Goal: Navigation & Orientation: Find specific page/section

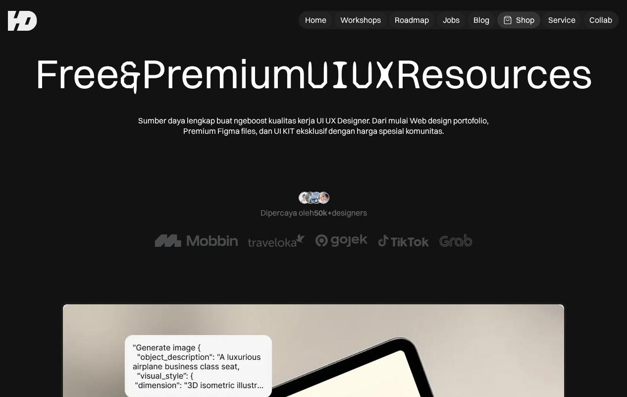
click at [60, 100] on div "Free & Premium UIUX Resources" at bounding box center [313, 75] width 557 height 50
click at [368, 18] on div "Workshops" at bounding box center [360, 20] width 41 height 10
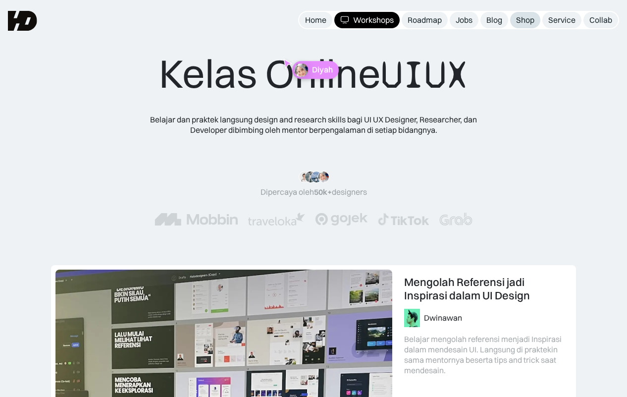
click at [523, 19] on div "Shop" at bounding box center [525, 20] width 18 height 10
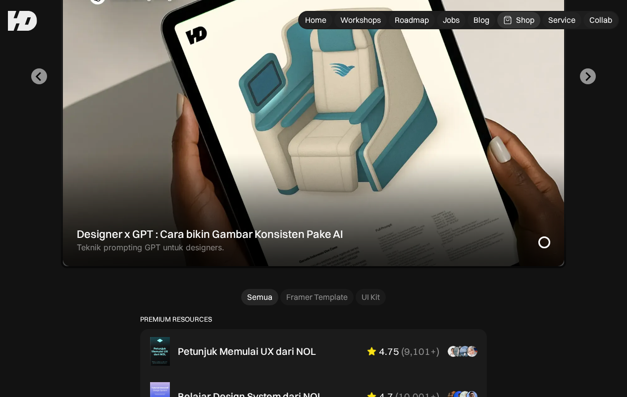
scroll to position [414, 0]
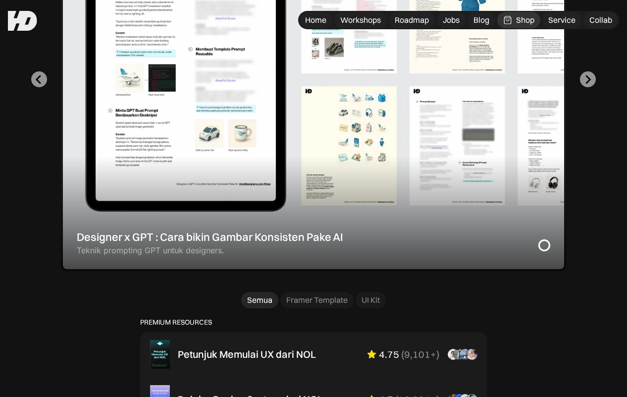
click at [284, 170] on div "1 of 2" at bounding box center [313, 79] width 505 height 383
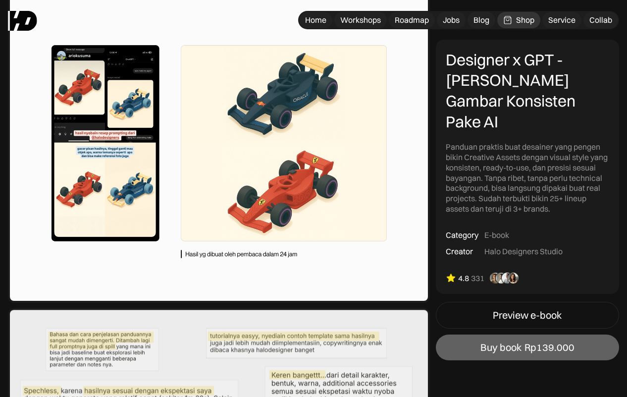
scroll to position [2354, 0]
